Goal: Task Accomplishment & Management: Manage account settings

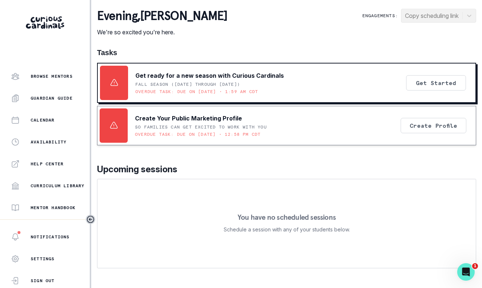
scroll to position [160, 0]
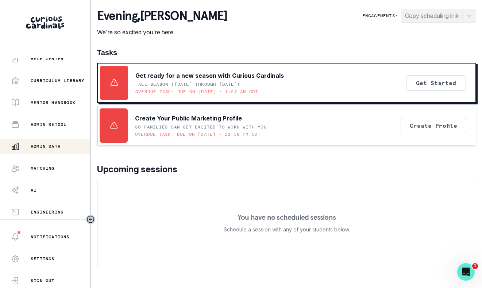
click at [61, 150] on div "Admin Data" at bounding box center [50, 146] width 79 height 9
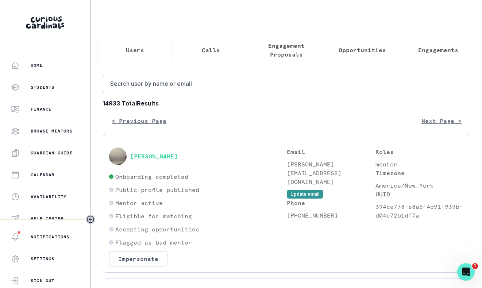
click at [282, 47] on p "Engagement Proposals" at bounding box center [286, 50] width 63 height 18
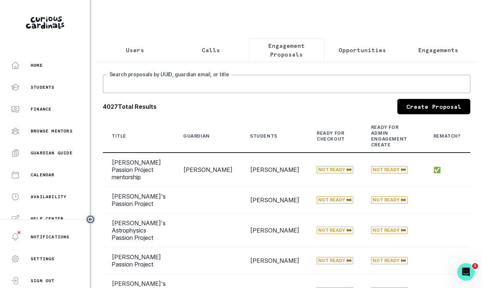
click at [236, 93] on input "Search proposals by UUID, guardian email, or title" at bounding box center [286, 84] width 367 height 18
type input "noah"
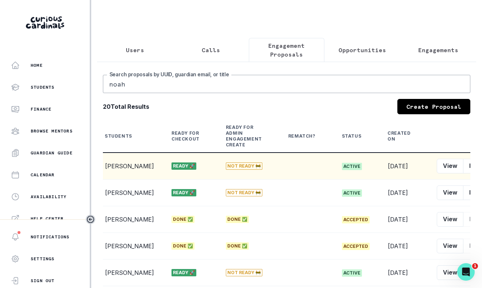
scroll to position [0, 185]
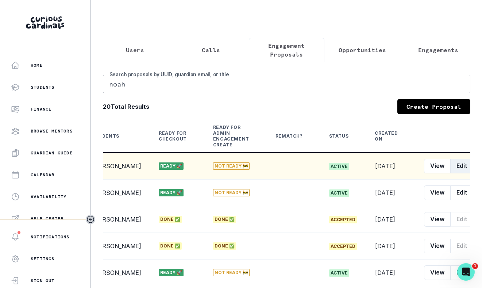
click at [450, 173] on button "Edit" at bounding box center [461, 166] width 23 height 15
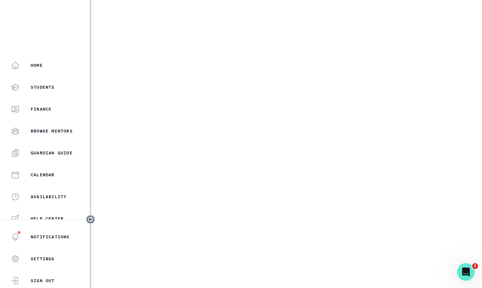
select select "6267cc0b-1467-404d-8526-2734dc3f89d1"
select select "161b8371-7959-4e0b-a08a-4737af41032e"
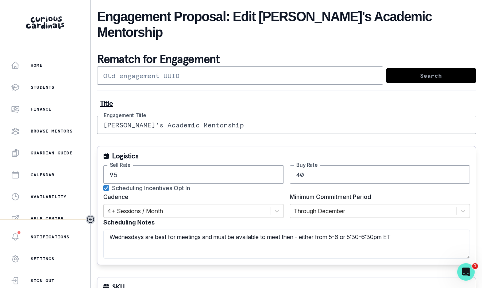
drag, startPoint x: 217, startPoint y: 157, endPoint x: 134, endPoint y: 142, distance: 84.5
click at [134, 146] on div "Logistics 95 Sell Rate 40 Buy Rate Scheduling Incentives Opt In Cadence 4+ Sess…" at bounding box center [286, 205] width 379 height 119
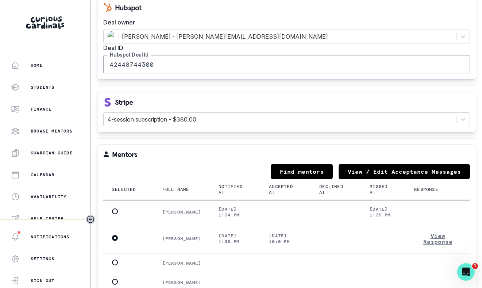
scroll to position [1047, 0]
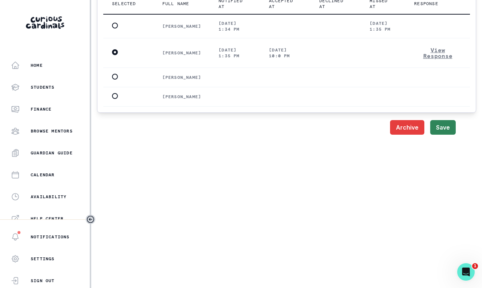
type input "85"
click at [434, 124] on button "Save" at bounding box center [443, 127] width 26 height 15
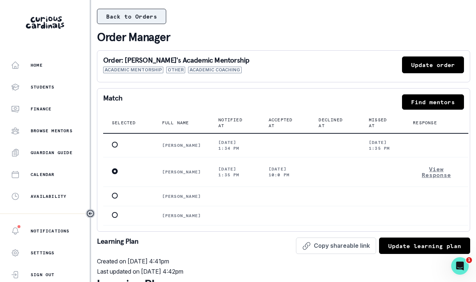
click at [148, 13] on button "Back to Orders" at bounding box center [131, 16] width 69 height 15
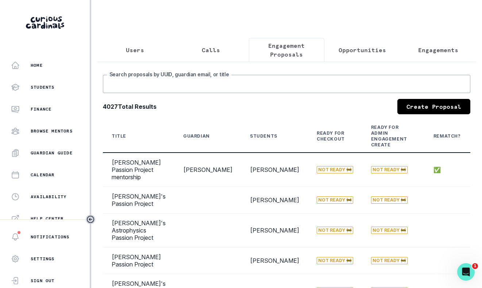
click at [242, 82] on input "Search proposals by UUID, guardian email, or title" at bounding box center [286, 84] width 367 height 18
type input "[PERSON_NAME]"
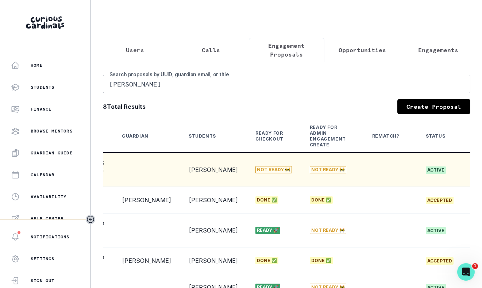
scroll to position [0, 132]
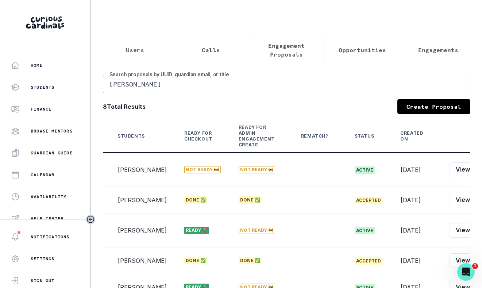
click at [353, 50] on p "Opportunities" at bounding box center [361, 50] width 47 height 9
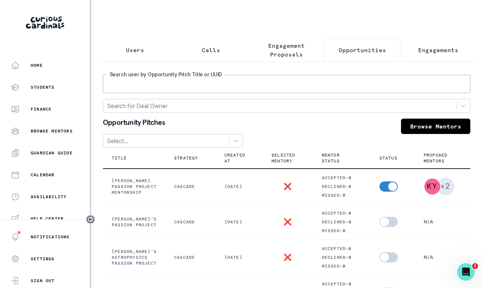
click at [303, 92] on input "Search user by Opportunity Pitch Title or UUID" at bounding box center [286, 84] width 367 height 18
type input "[PERSON_NAME]"
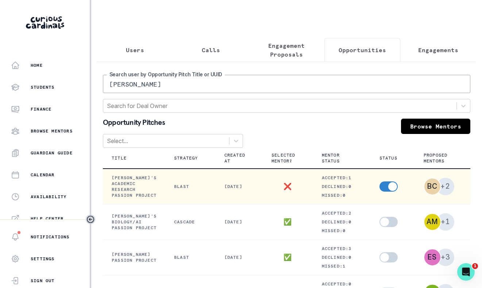
scroll to position [0, 63]
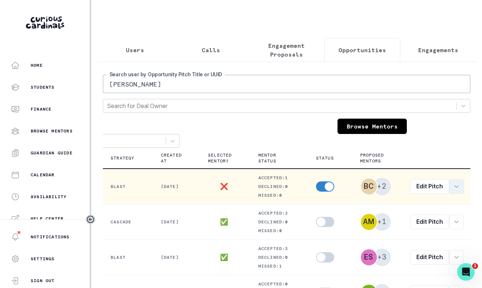
click at [453, 189] on icon "row menu" at bounding box center [456, 186] width 6 height 6
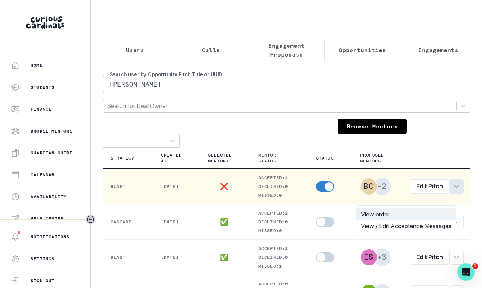
click at [427, 210] on button "View order" at bounding box center [405, 214] width 99 height 12
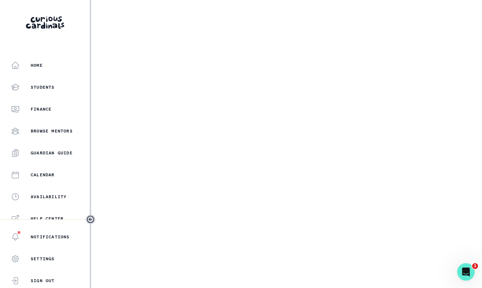
select select "e033fb60-c44d-4508-bd33-ec0706a1598e"
select select "5544d42b-75e4-4e6a-80dd-da7258343d57"
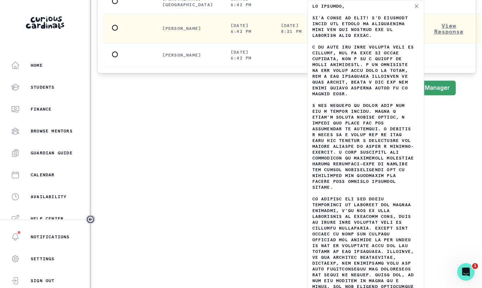
scroll to position [1051, 0]
